Goal: Transaction & Acquisition: Purchase product/service

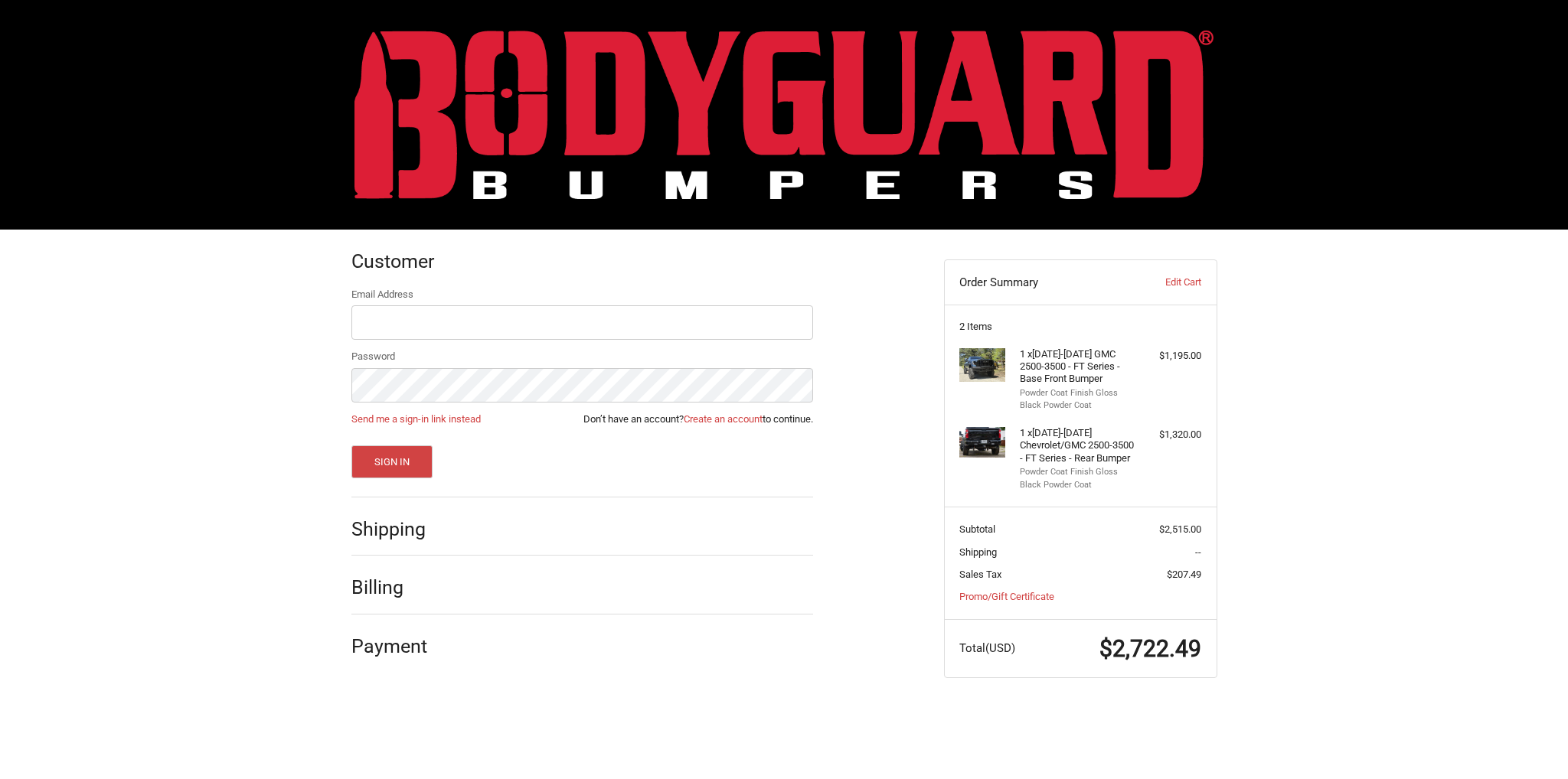
click at [753, 94] on img at bounding box center [784, 115] width 859 height 170
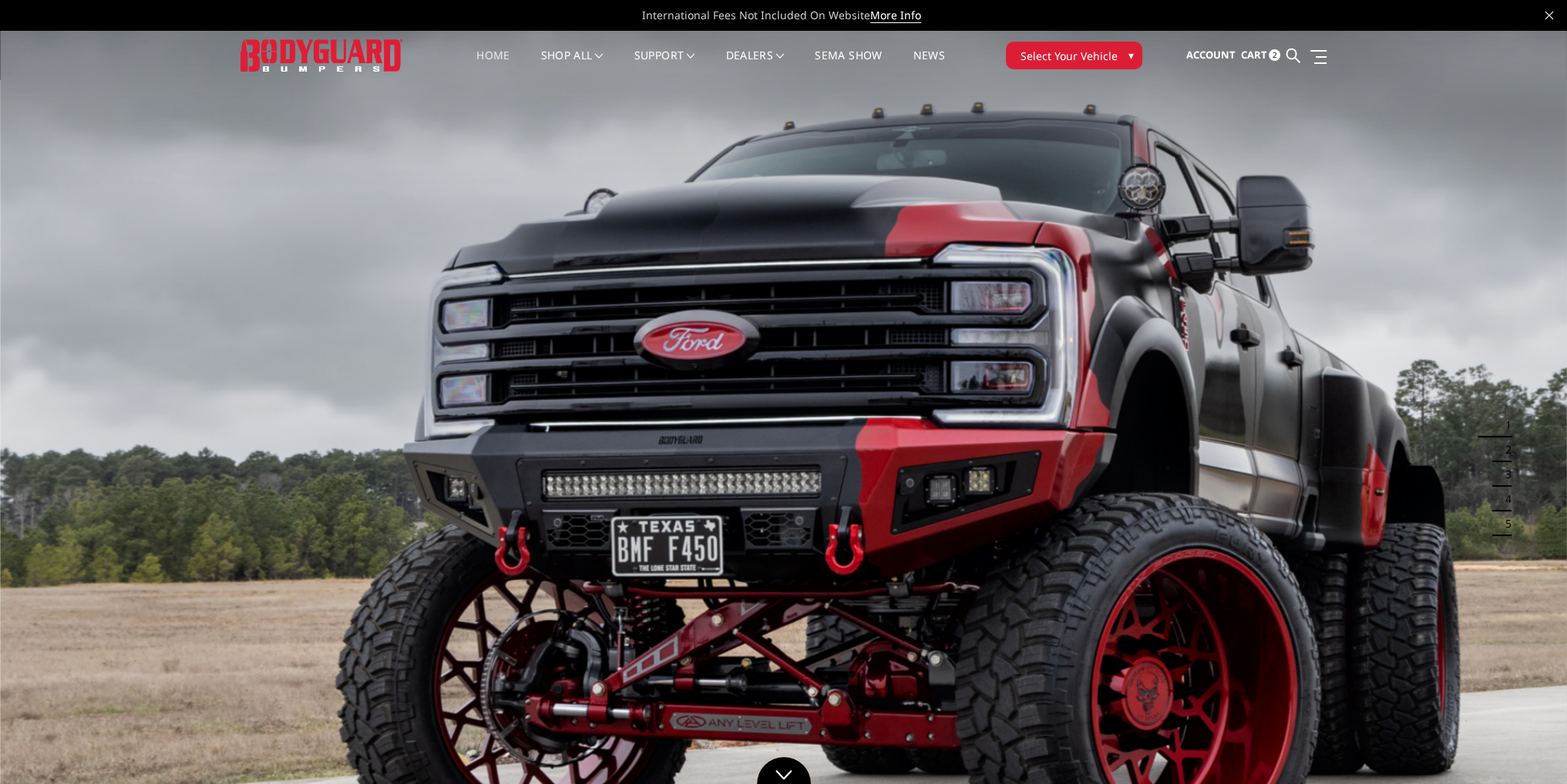
click at [1092, 50] on span "Select Your Vehicle" at bounding box center [1069, 56] width 97 height 16
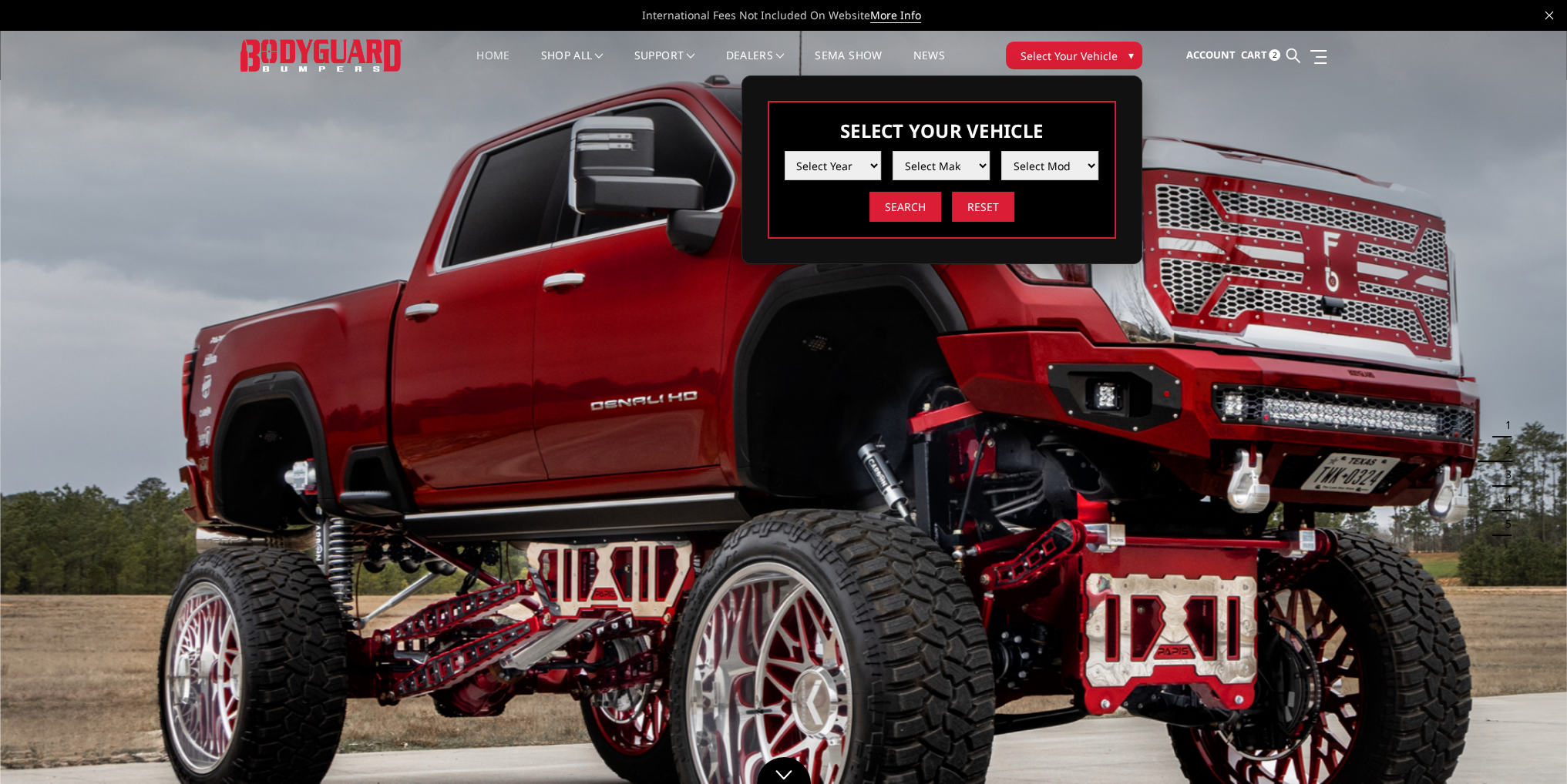
click at [1113, 54] on button "Select Your Vehicle ▾" at bounding box center [1074, 55] width 137 height 28
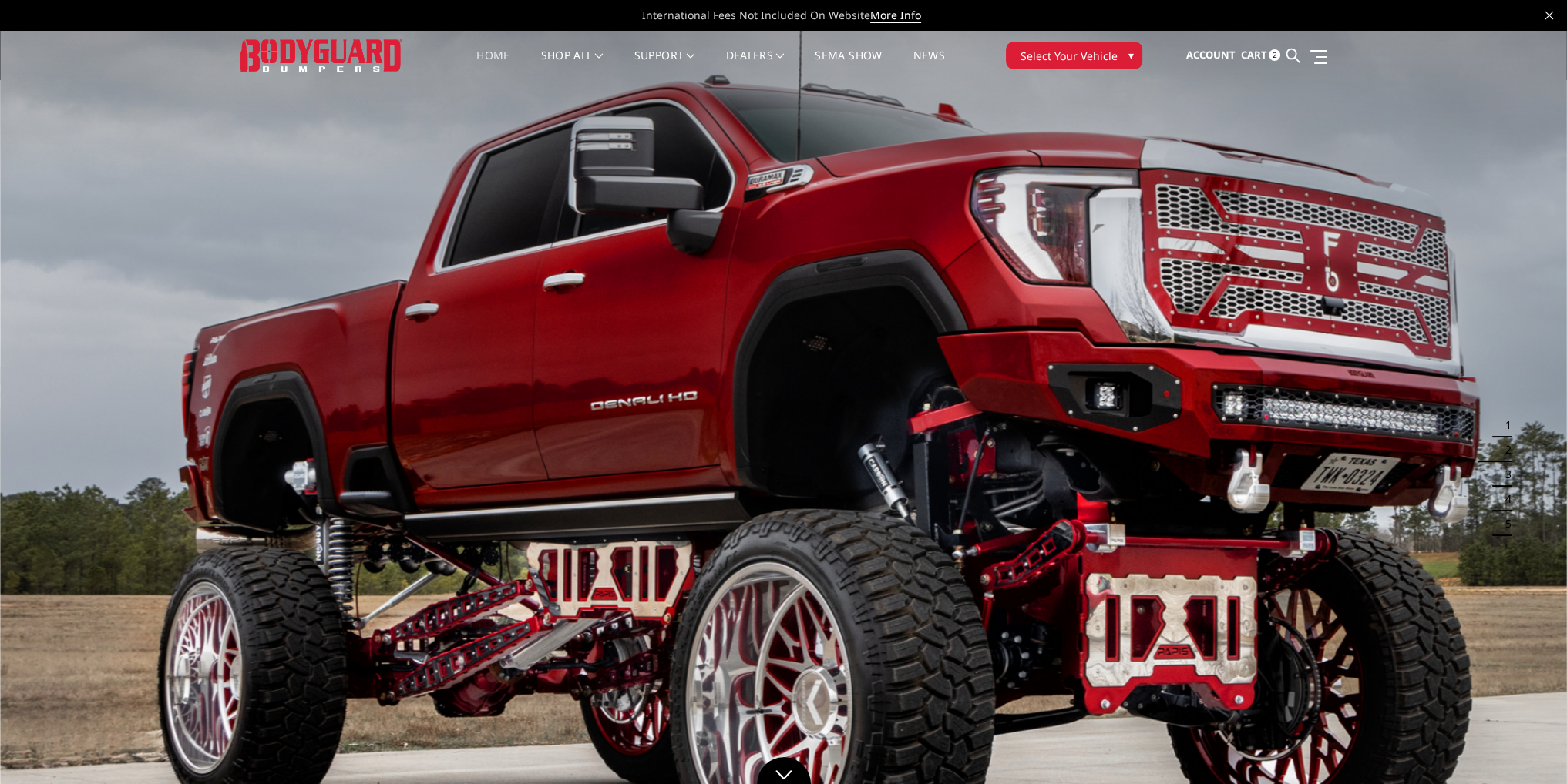
click at [1113, 54] on button "Select Your Vehicle ▾" at bounding box center [1074, 55] width 137 height 28
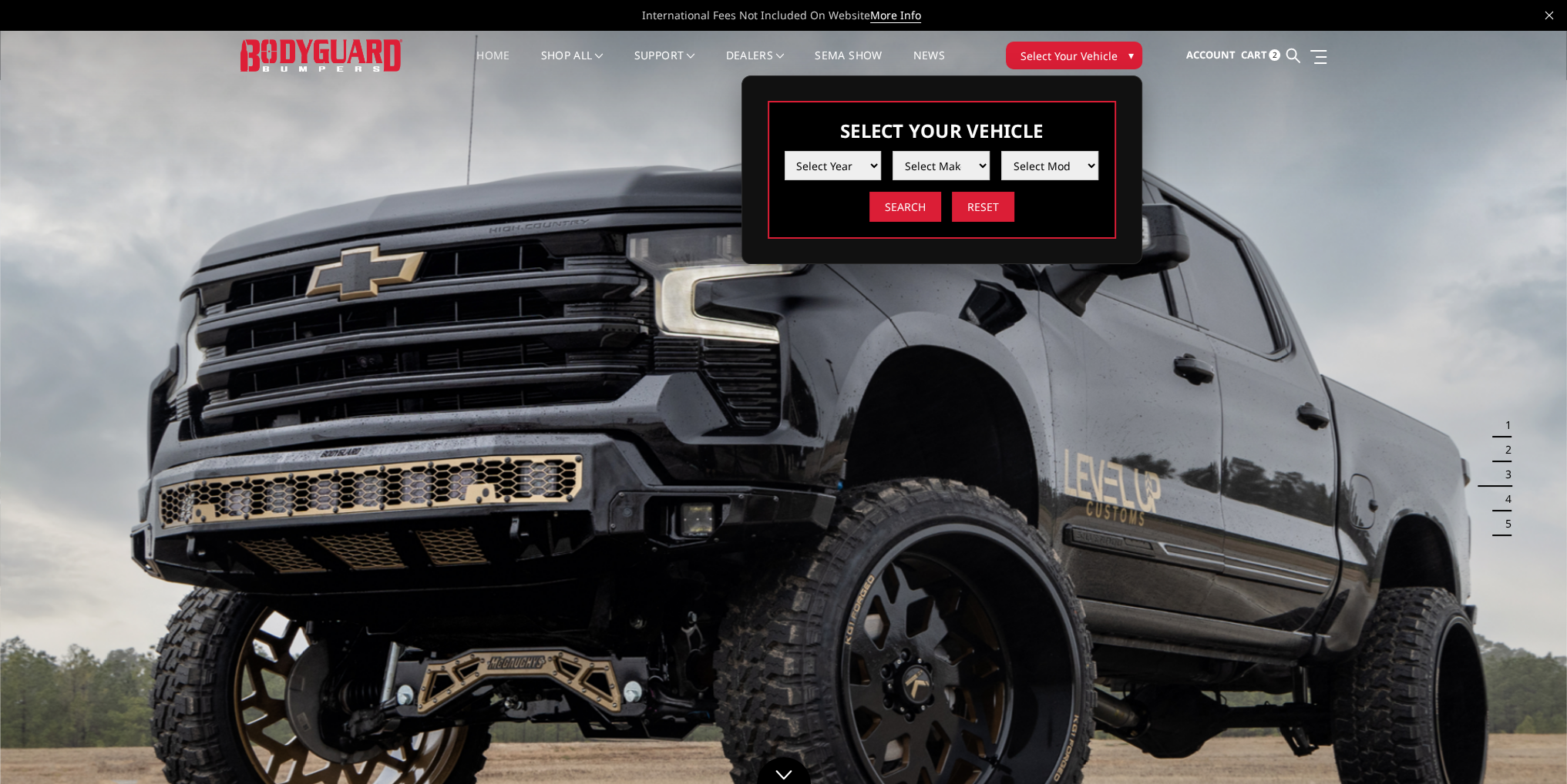
click at [1113, 54] on button "Select Your Vehicle ▾" at bounding box center [1074, 55] width 137 height 28
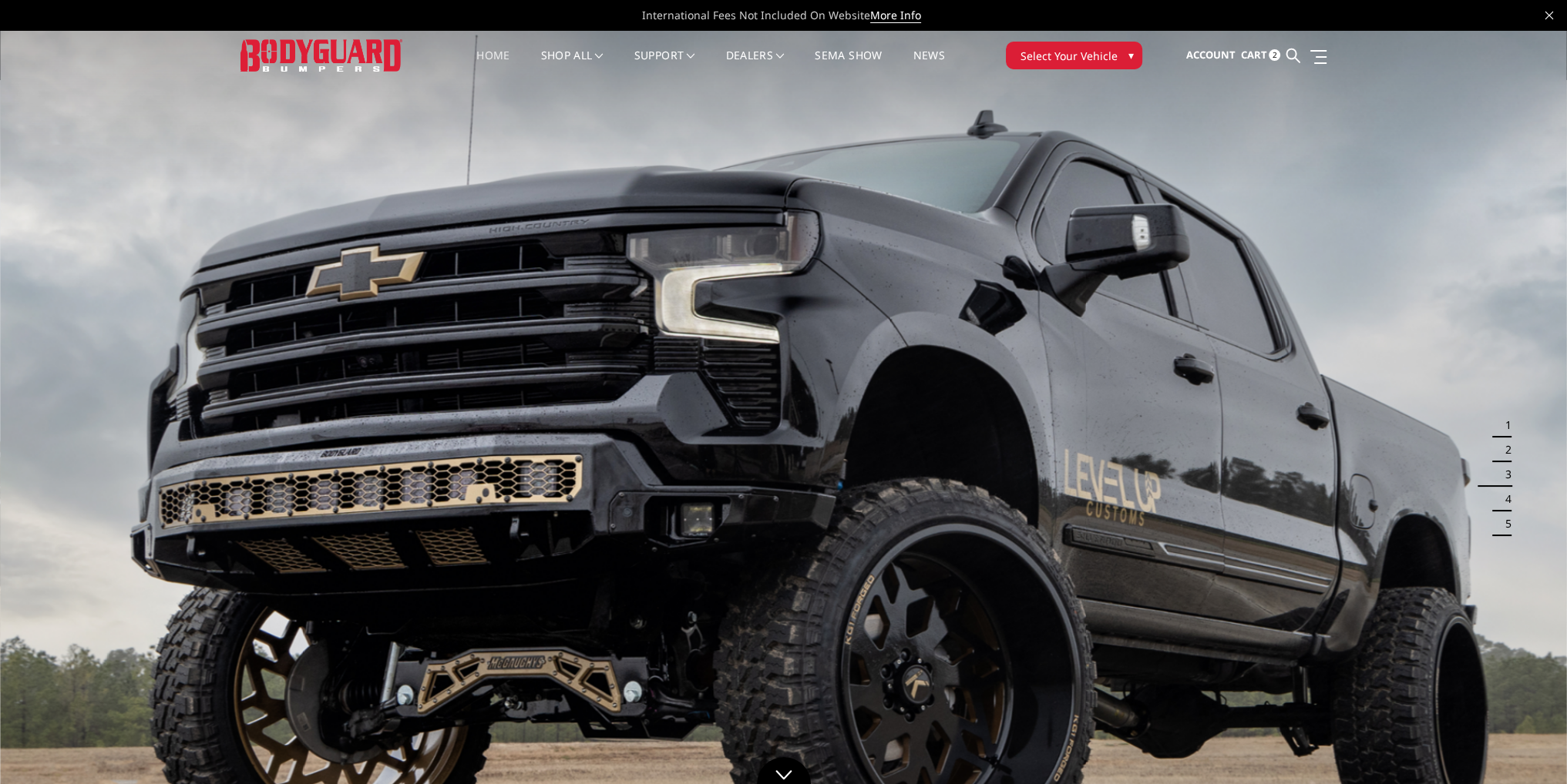
click at [1113, 54] on button "Select Your Vehicle ▾" at bounding box center [1074, 55] width 137 height 28
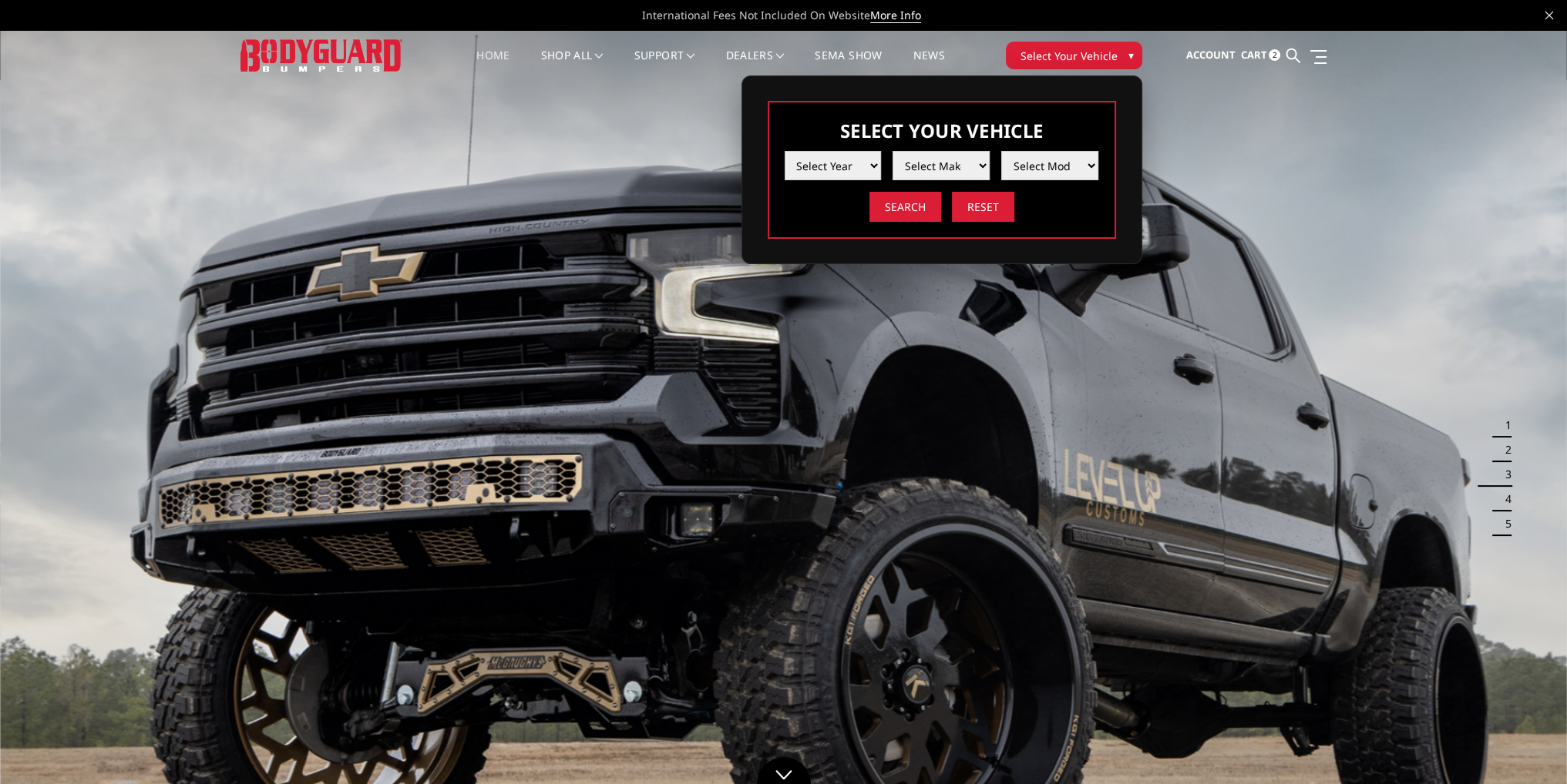
click at [1113, 54] on button "Select Your Vehicle ▾" at bounding box center [1074, 55] width 137 height 28
